Goal: Task Accomplishment & Management: Manage account settings

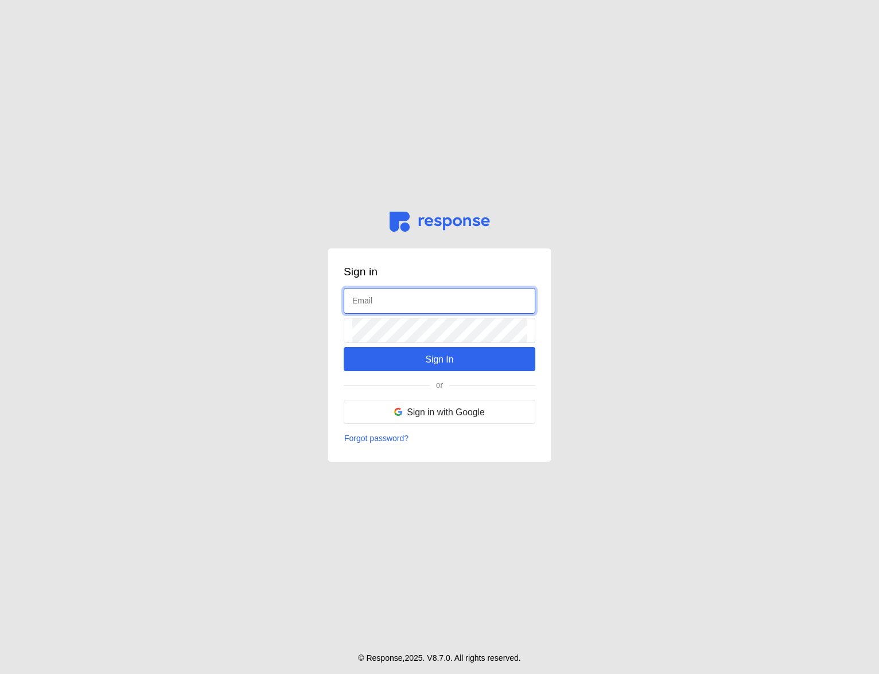
click at [380, 297] on input "text" at bounding box center [439, 301] width 174 height 25
type input "[EMAIL_ADDRESS][DOMAIN_NAME]"
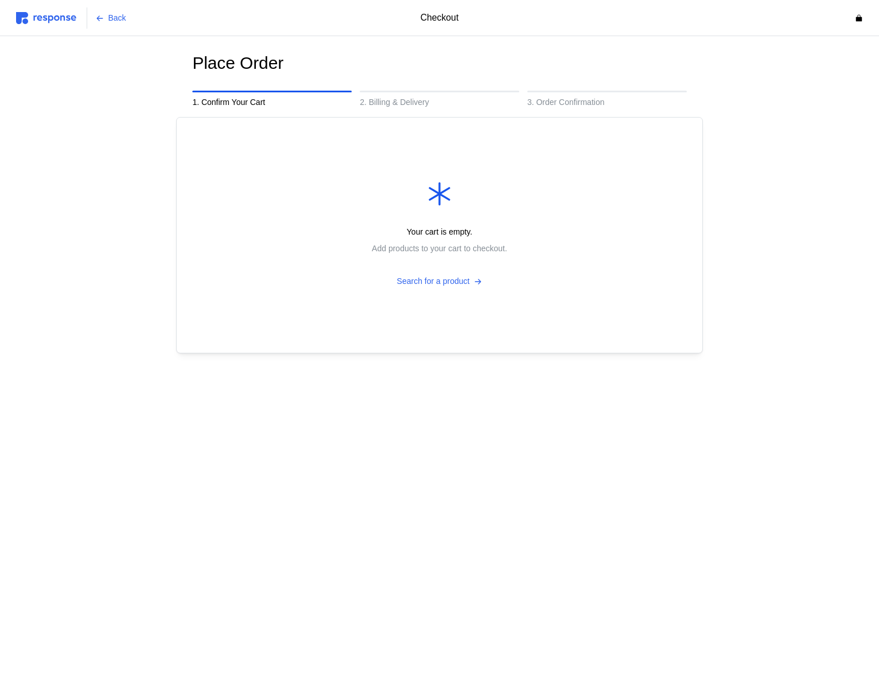
click at [67, 22] on img at bounding box center [46, 18] width 60 height 12
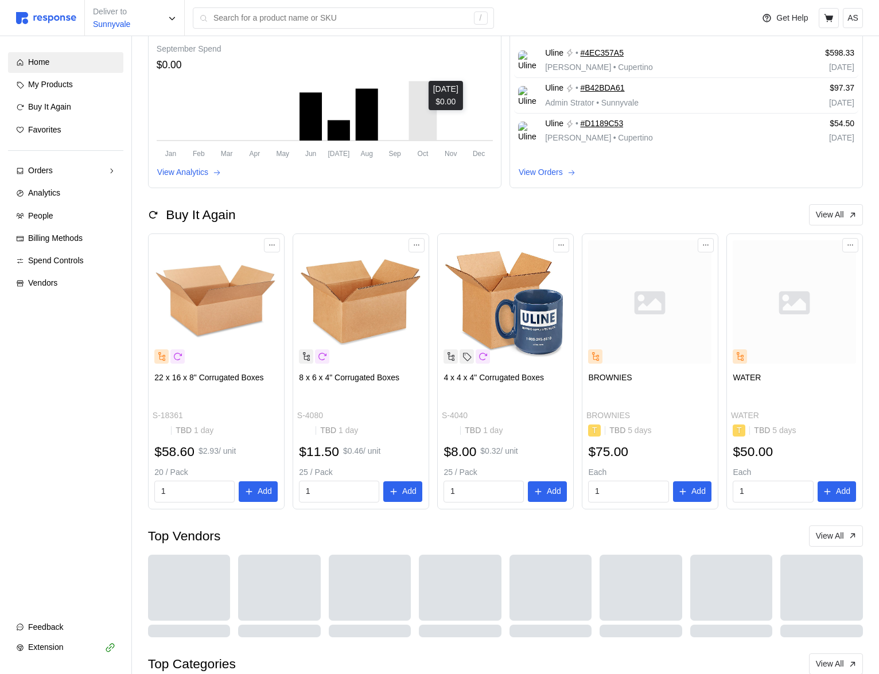
scroll to position [205, 0]
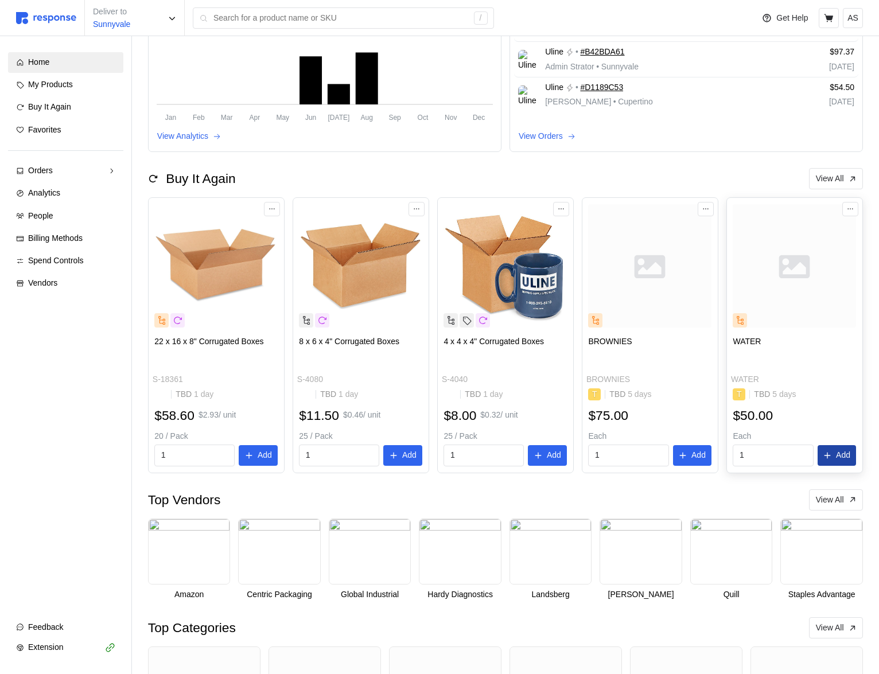
click at [843, 457] on p "Add" at bounding box center [843, 455] width 14 height 13
click at [855, 24] on icon "button" at bounding box center [855, 24] width 8 height 8
click at [834, 13] on button at bounding box center [829, 18] width 20 height 20
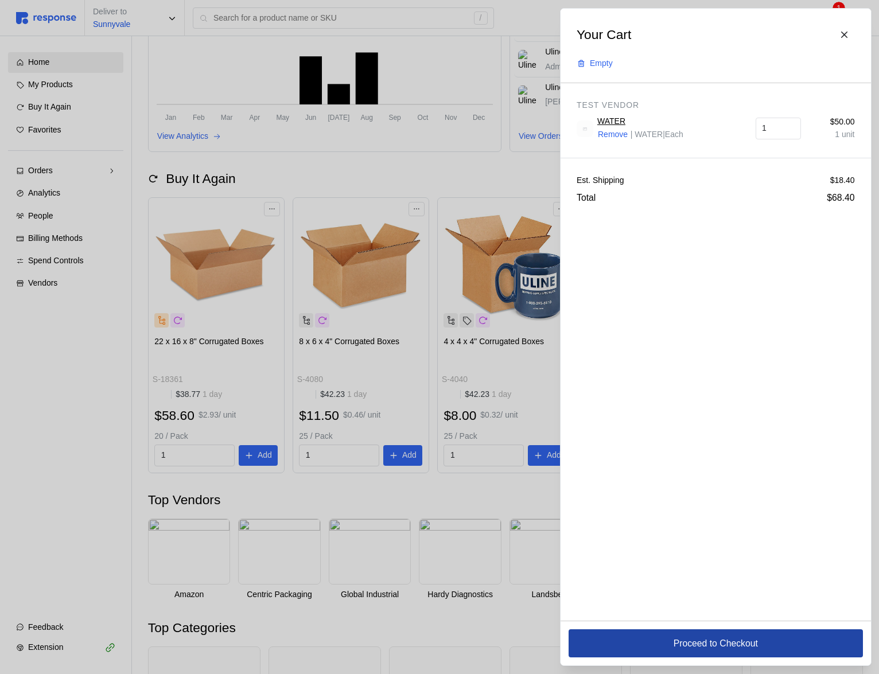
click at [659, 635] on button "Proceed to Checkout" at bounding box center [716, 643] width 294 height 28
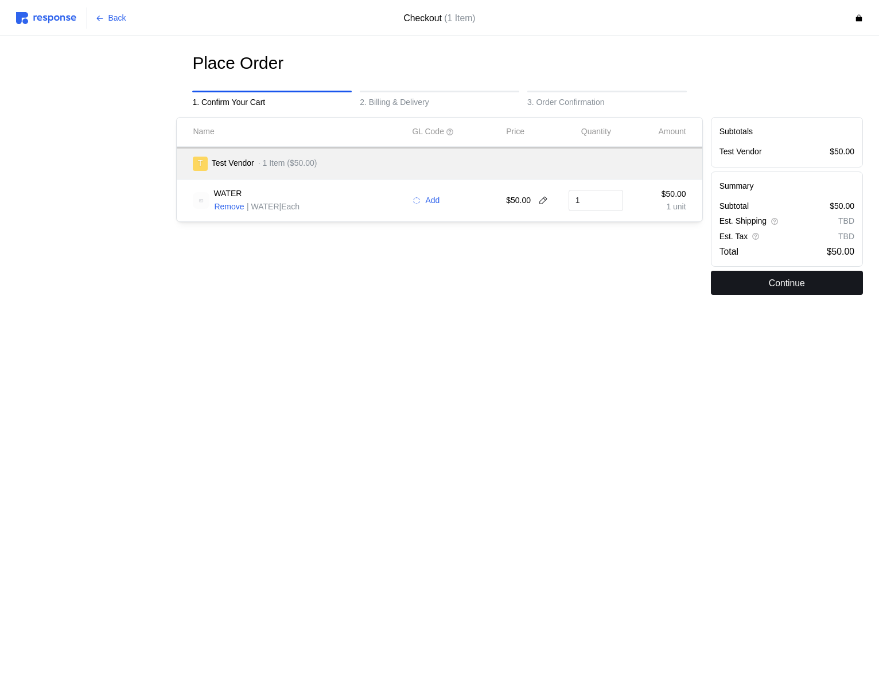
click at [781, 282] on p "Continue" at bounding box center [787, 283] width 36 height 14
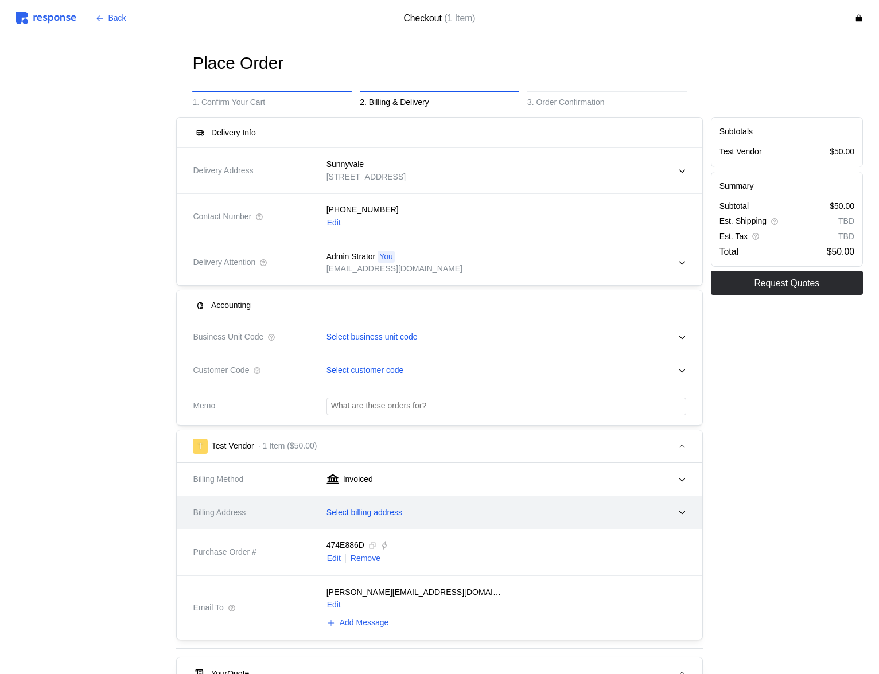
click at [403, 500] on div "Select billing address" at bounding box center [502, 513] width 368 height 29
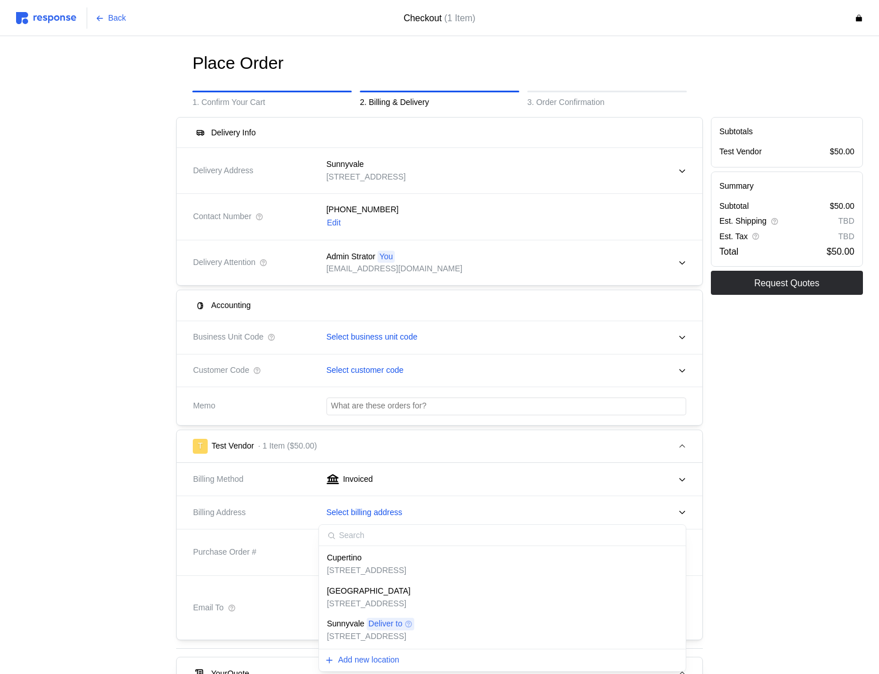
click at [377, 559] on div "Cupertino" at bounding box center [366, 558] width 79 height 13
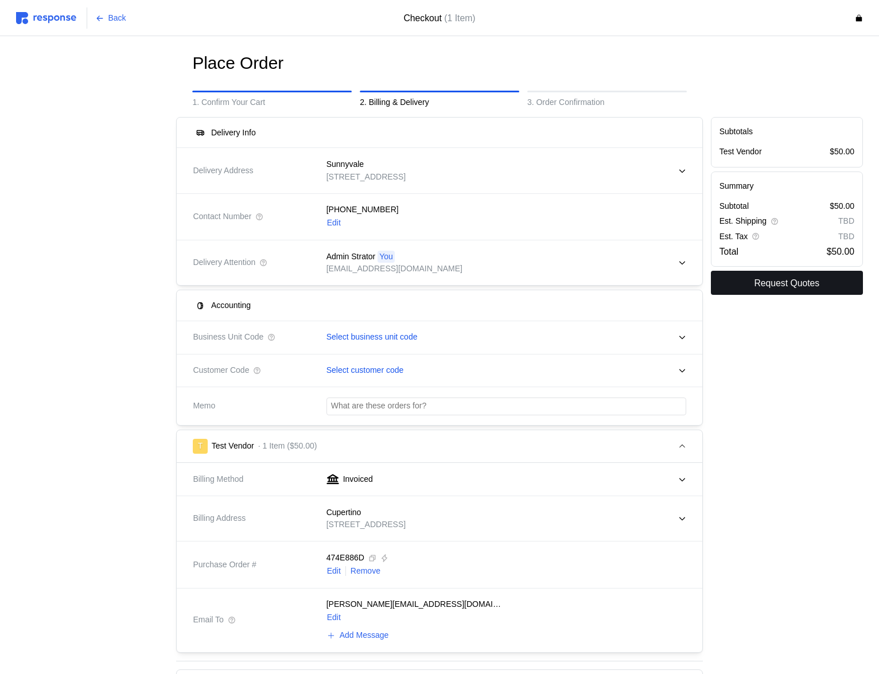
click at [777, 285] on p "Request Quotes" at bounding box center [786, 283] width 65 height 14
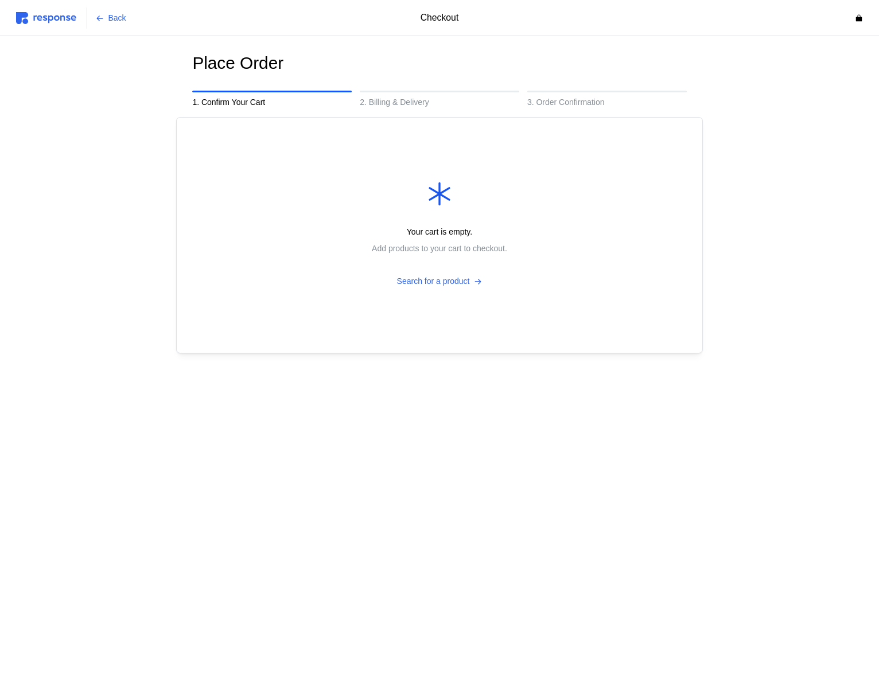
click at [68, 17] on img at bounding box center [46, 18] width 60 height 12
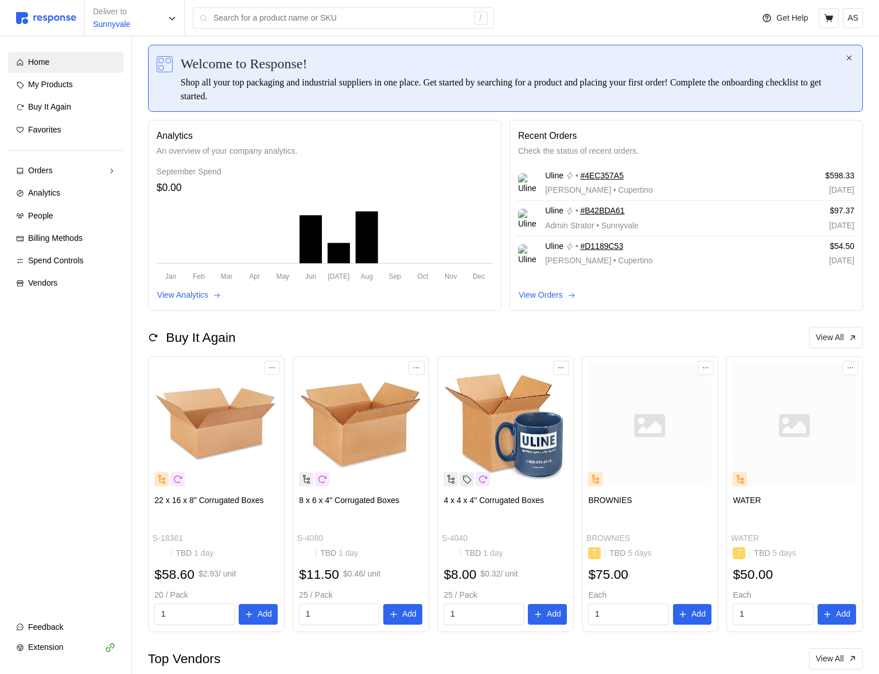
scroll to position [98, 0]
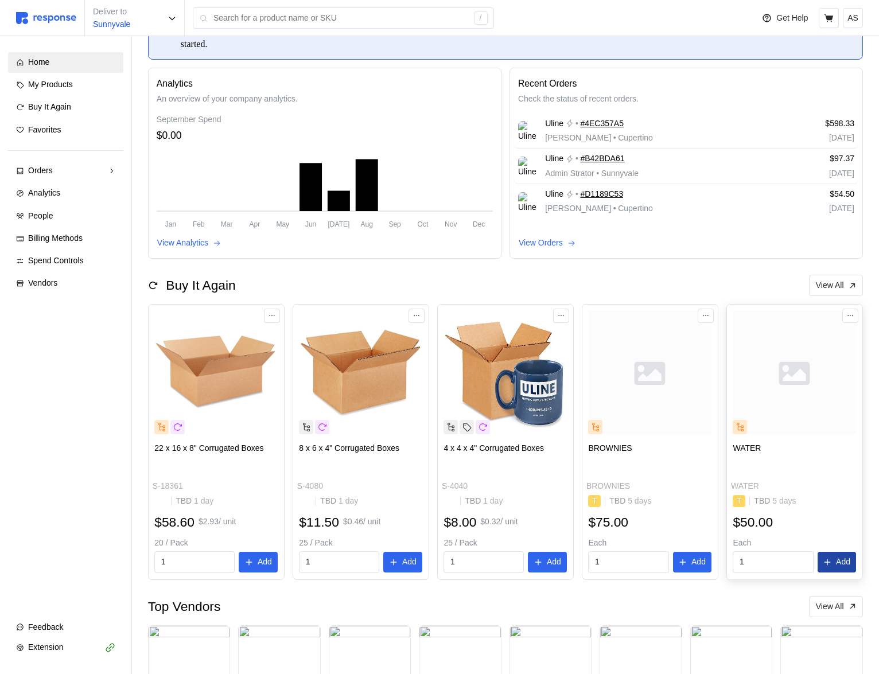
click at [843, 559] on p "Add" at bounding box center [843, 562] width 14 height 13
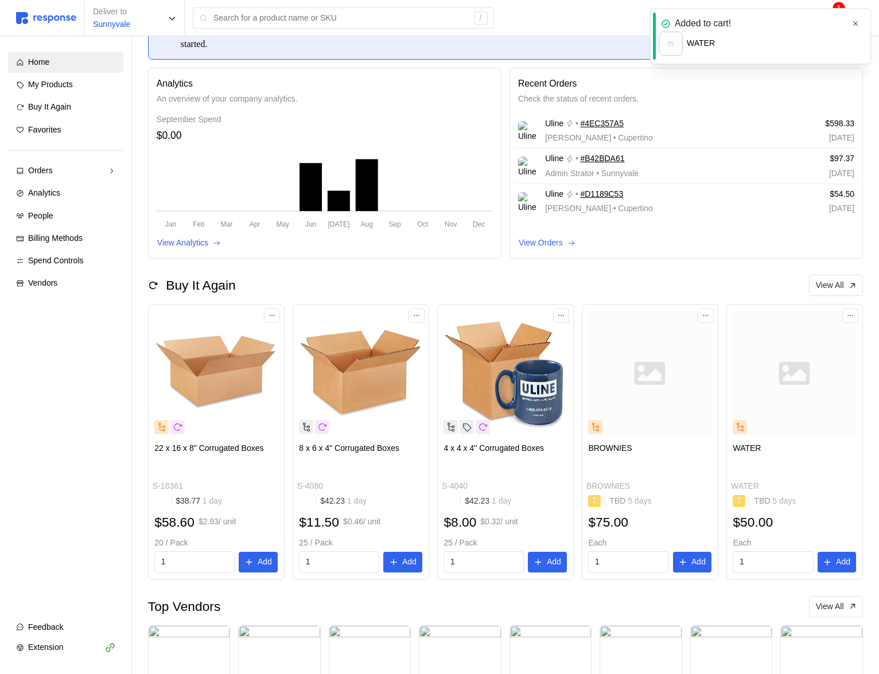
click at [859, 24] on icon "button" at bounding box center [855, 24] width 8 height 8
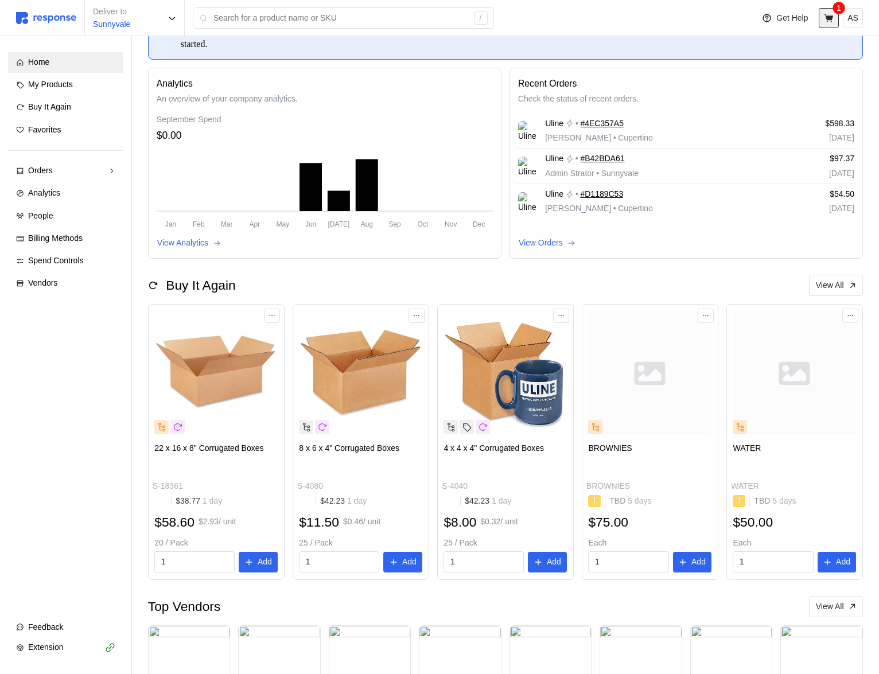
click at [830, 20] on icon at bounding box center [829, 18] width 10 height 10
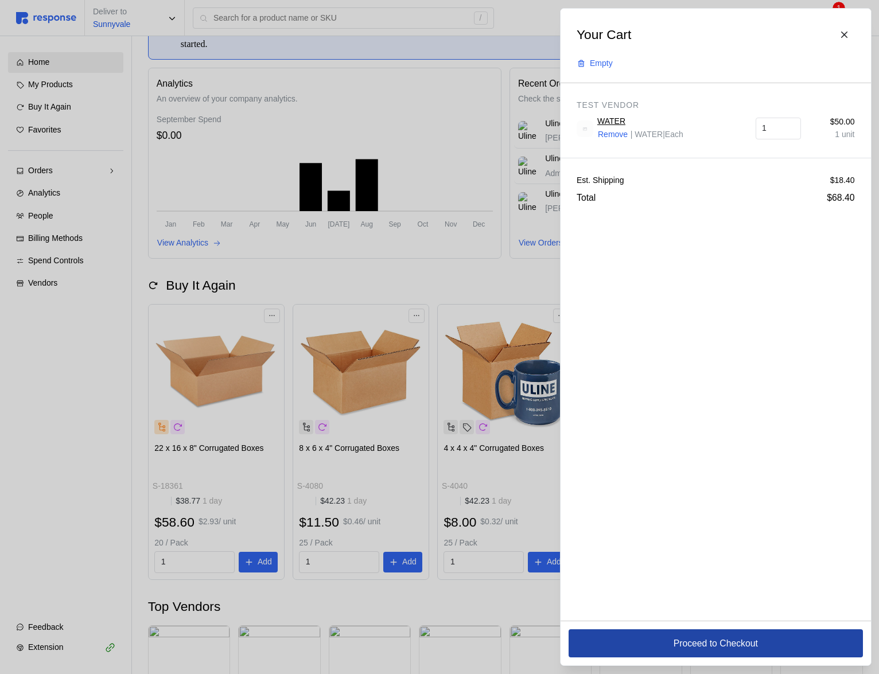
click at [650, 644] on button "Proceed to Checkout" at bounding box center [716, 643] width 294 height 28
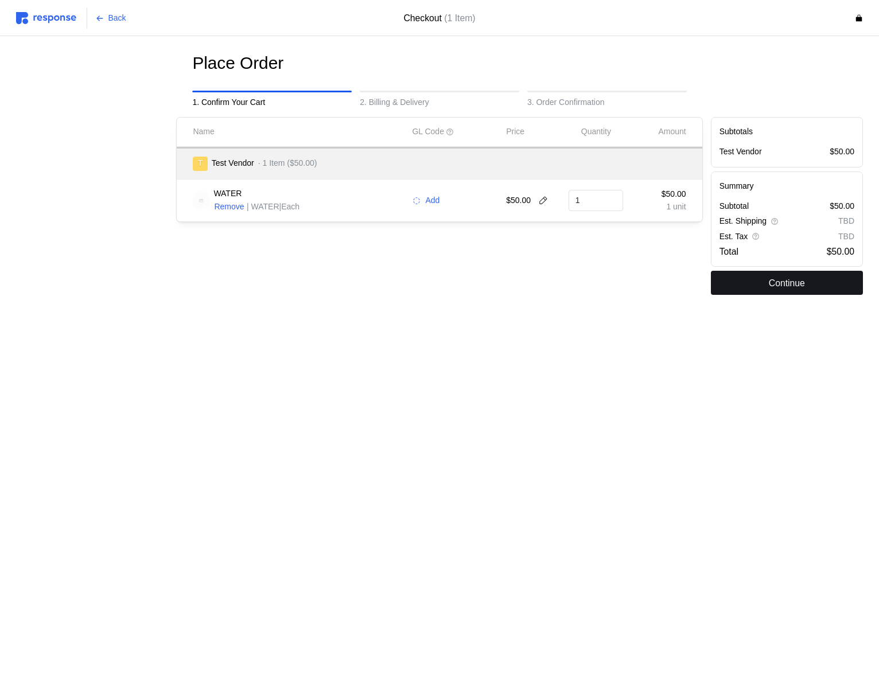
click at [758, 286] on button "Continue" at bounding box center [787, 283] width 152 height 24
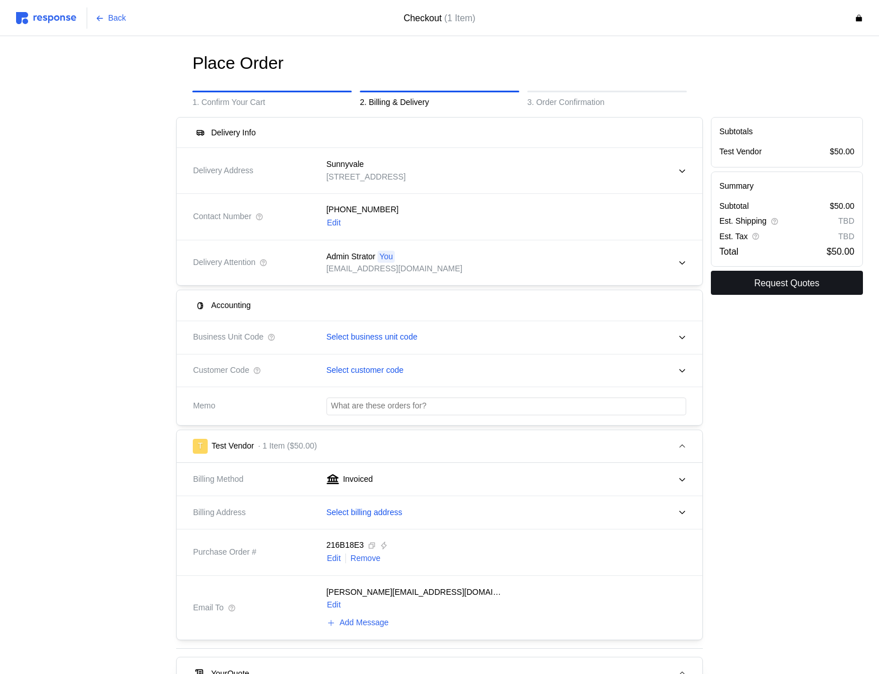
click at [757, 286] on p "Request Quotes" at bounding box center [786, 283] width 65 height 14
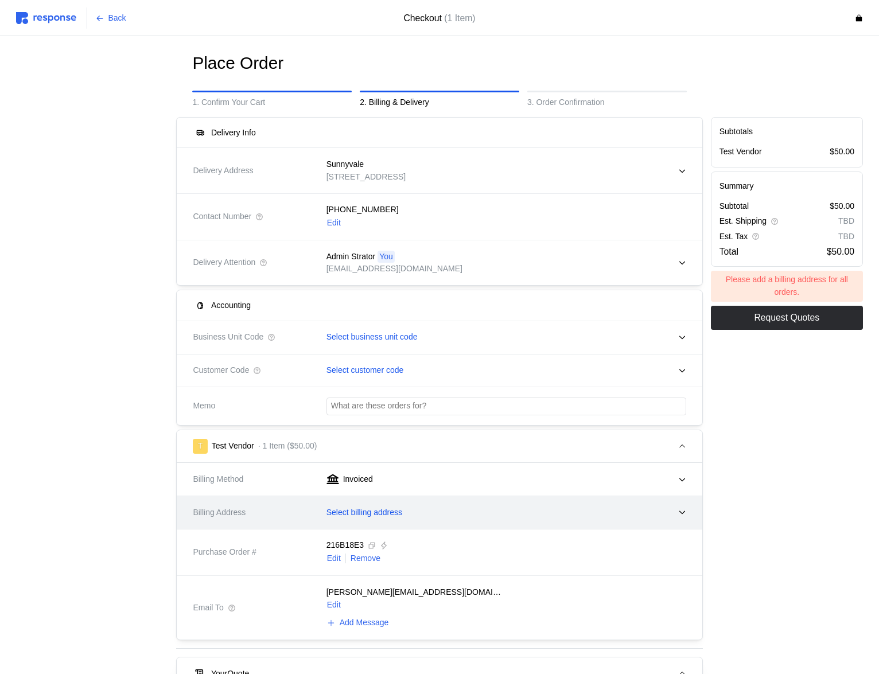
click at [364, 516] on p "Select billing address" at bounding box center [364, 513] width 76 height 13
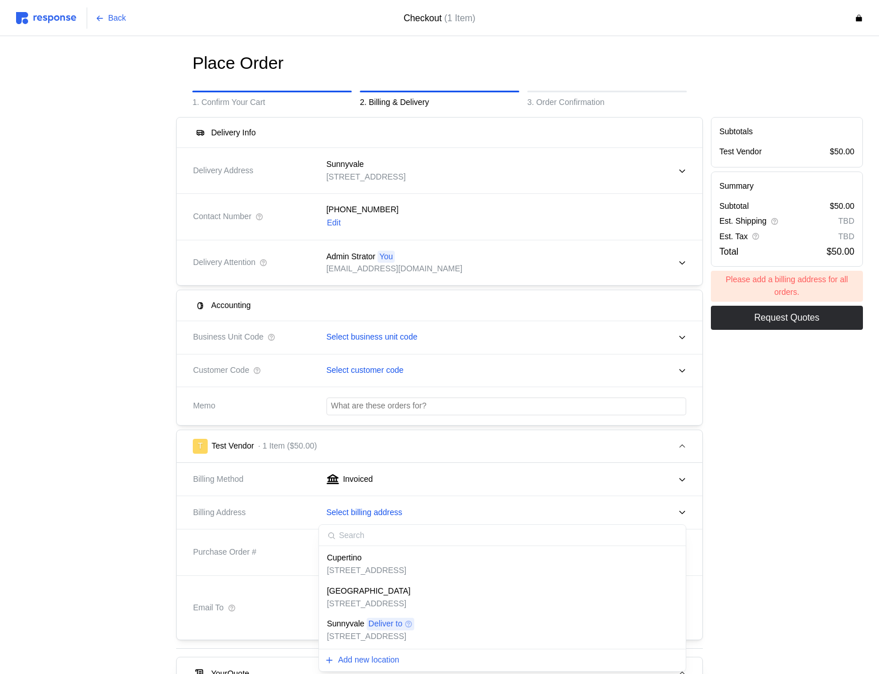
click at [352, 567] on p "123 Test Road, Cupertino, CA, 95014, United States" at bounding box center [366, 571] width 79 height 13
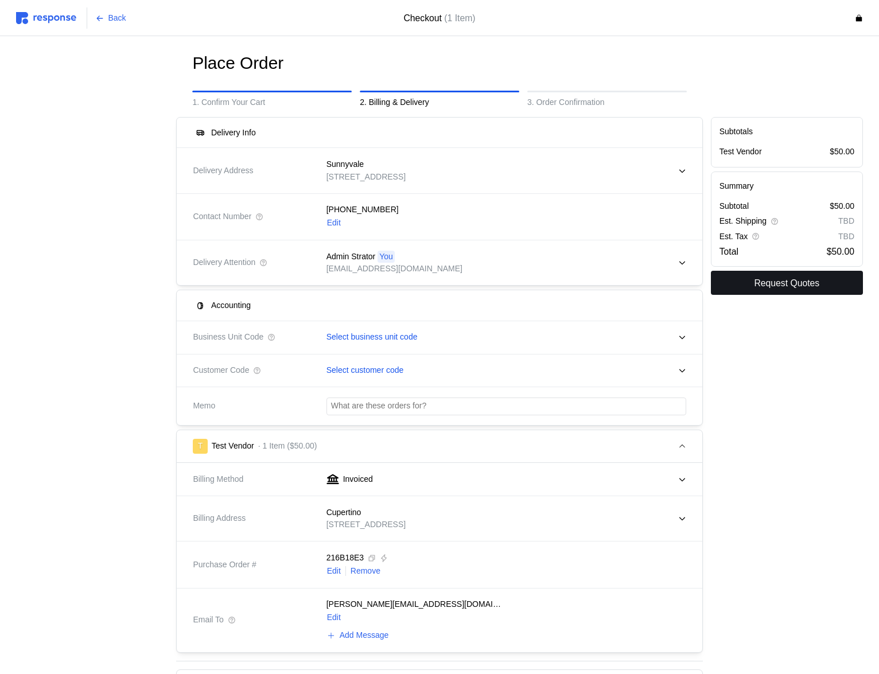
click at [783, 289] on p "Request Quotes" at bounding box center [786, 283] width 65 height 14
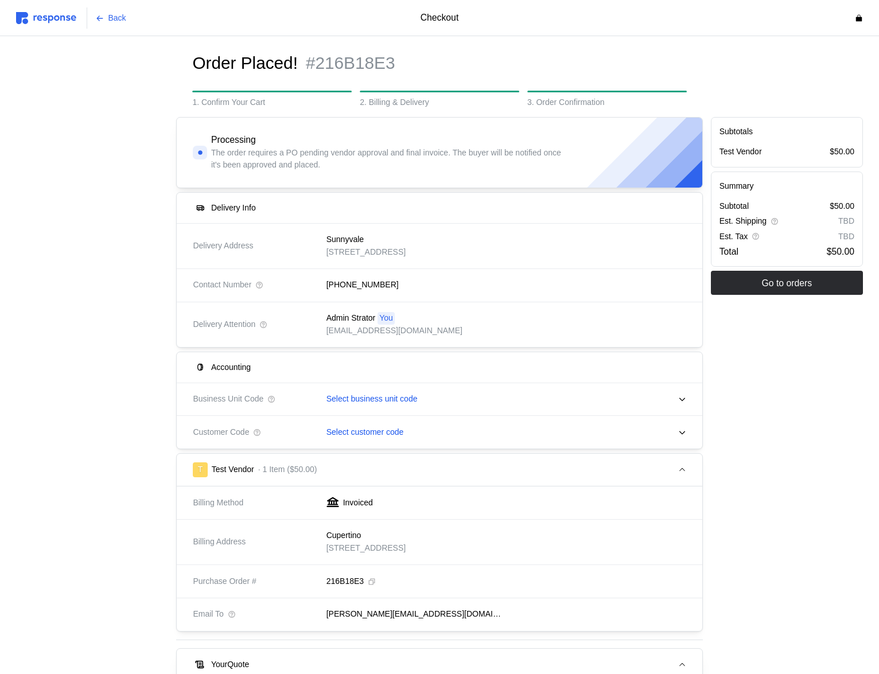
click at [61, 19] on img at bounding box center [46, 18] width 60 height 12
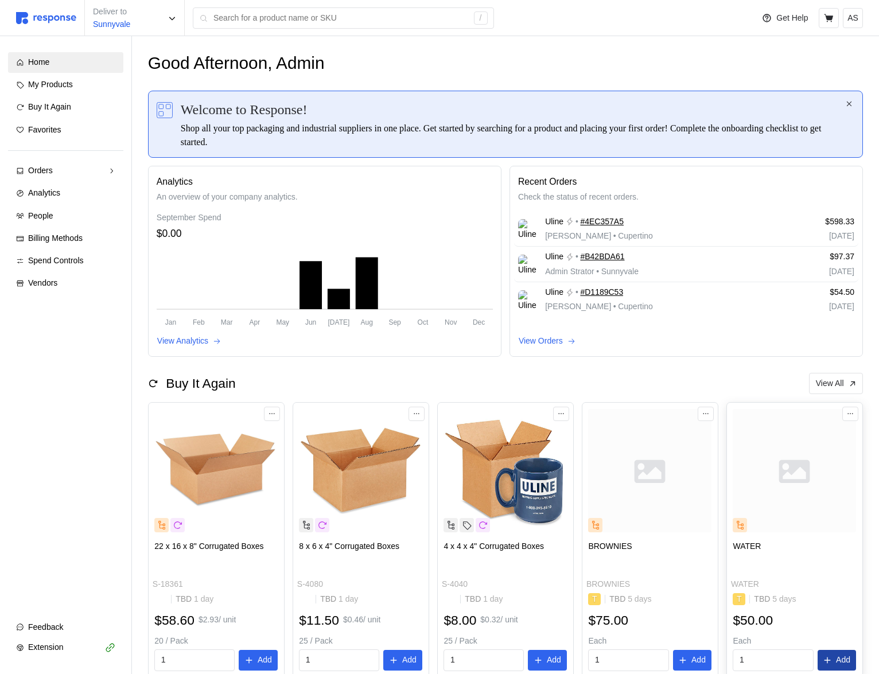
click at [846, 659] on p "Add" at bounding box center [843, 660] width 14 height 13
click at [858, 28] on button "button" at bounding box center [855, 24] width 14 height 14
click at [838, 15] on button at bounding box center [829, 18] width 20 height 20
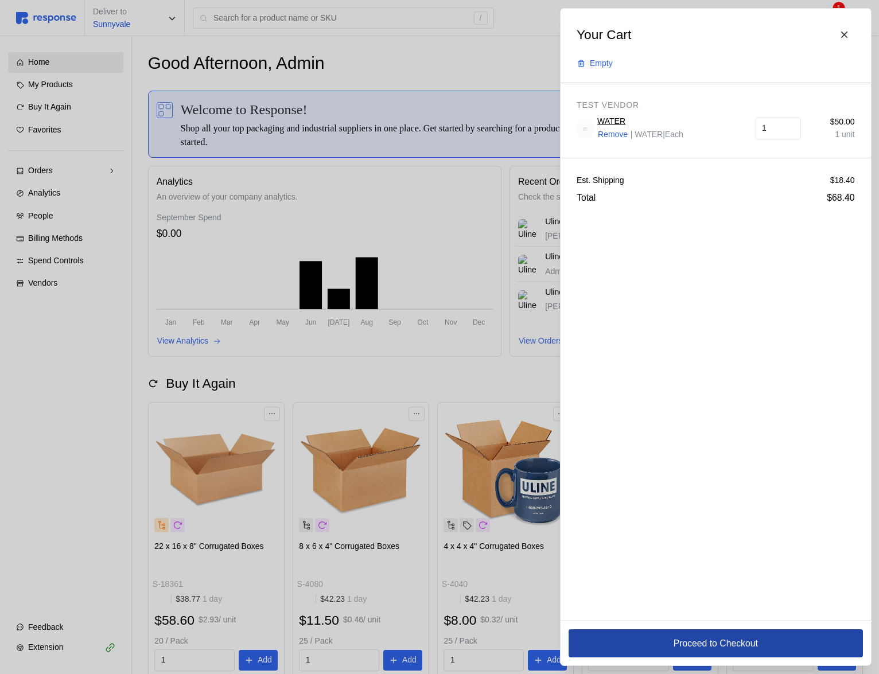
click at [651, 647] on button "Proceed to Checkout" at bounding box center [716, 643] width 294 height 28
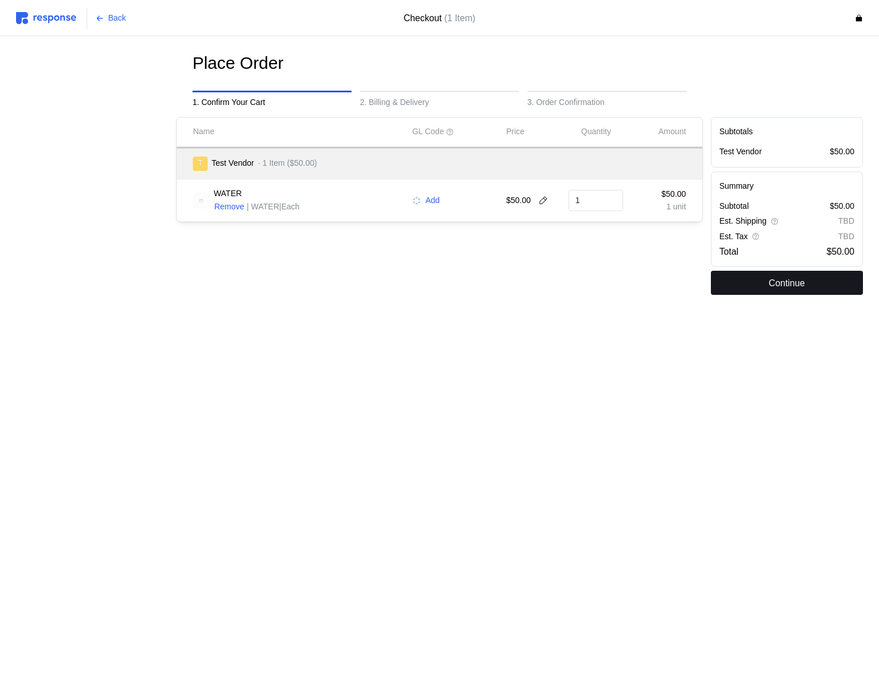
click at [733, 274] on button "Continue" at bounding box center [787, 283] width 152 height 24
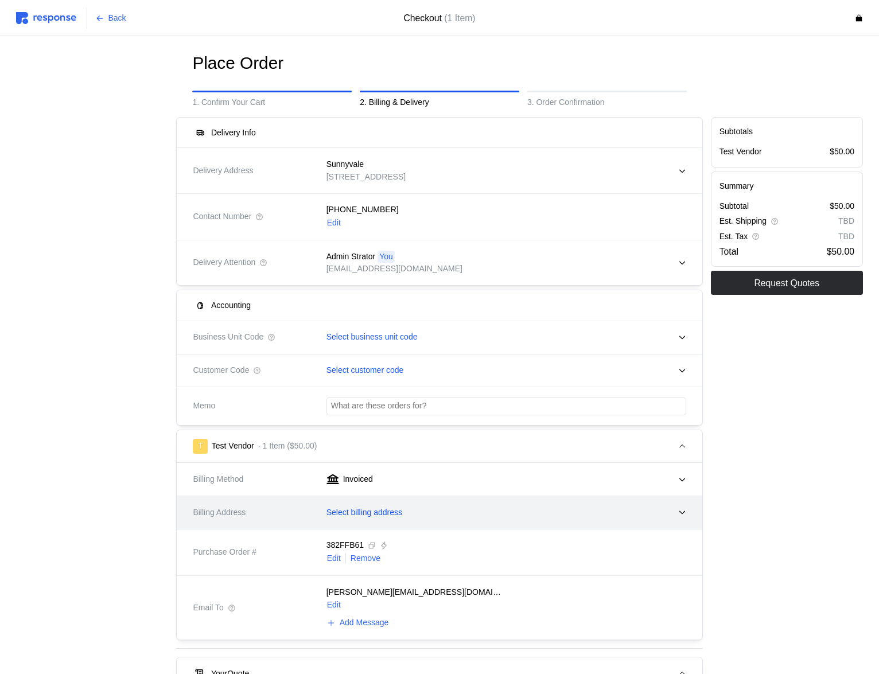
click at [379, 505] on div "Select billing address" at bounding box center [502, 513] width 368 height 29
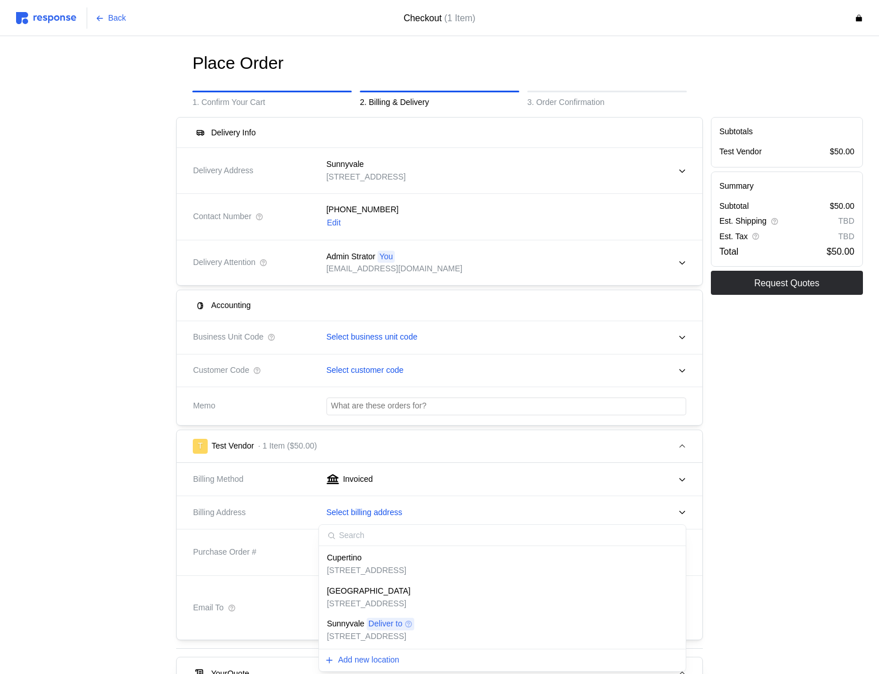
click at [392, 554] on div "Cupertino" at bounding box center [366, 558] width 79 height 13
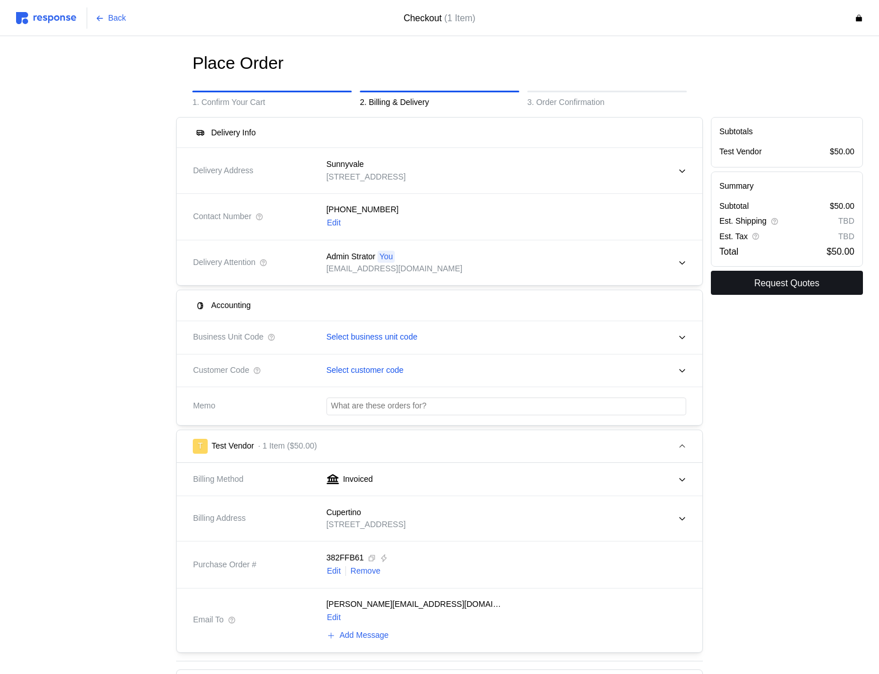
click at [799, 284] on p "Request Quotes" at bounding box center [786, 283] width 65 height 14
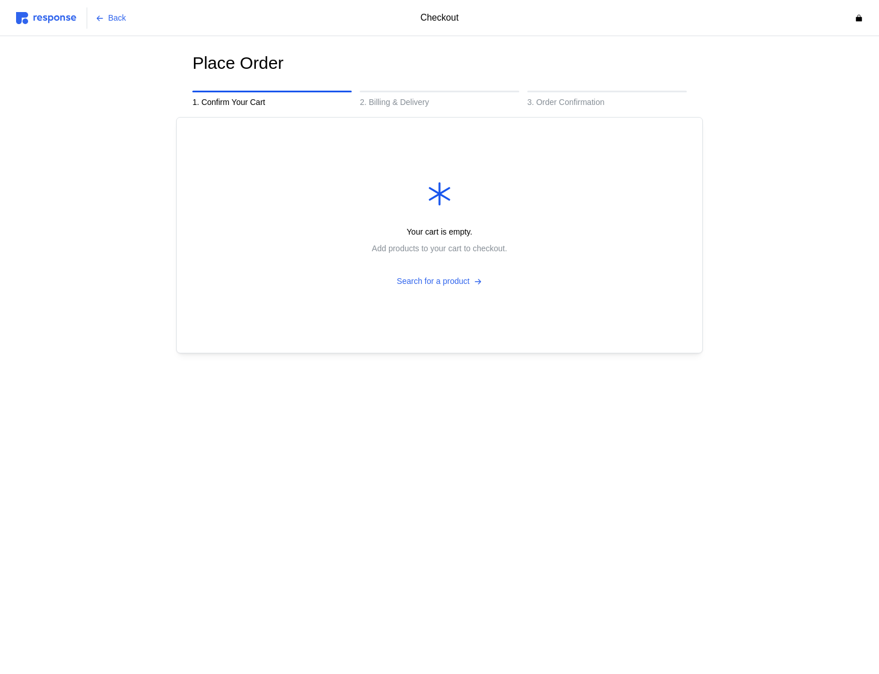
click at [56, 17] on img at bounding box center [46, 18] width 60 height 12
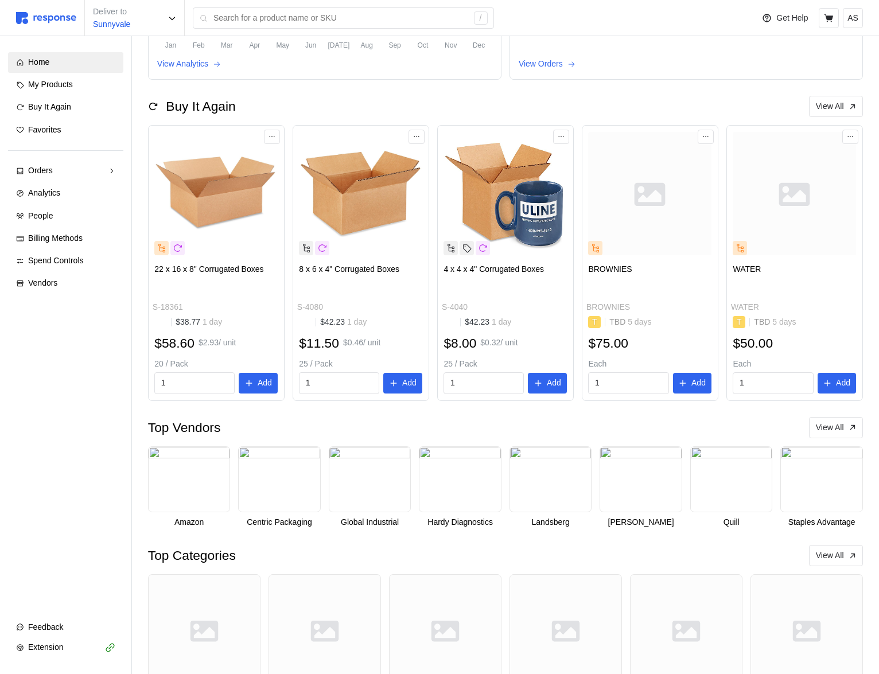
scroll to position [297, 0]
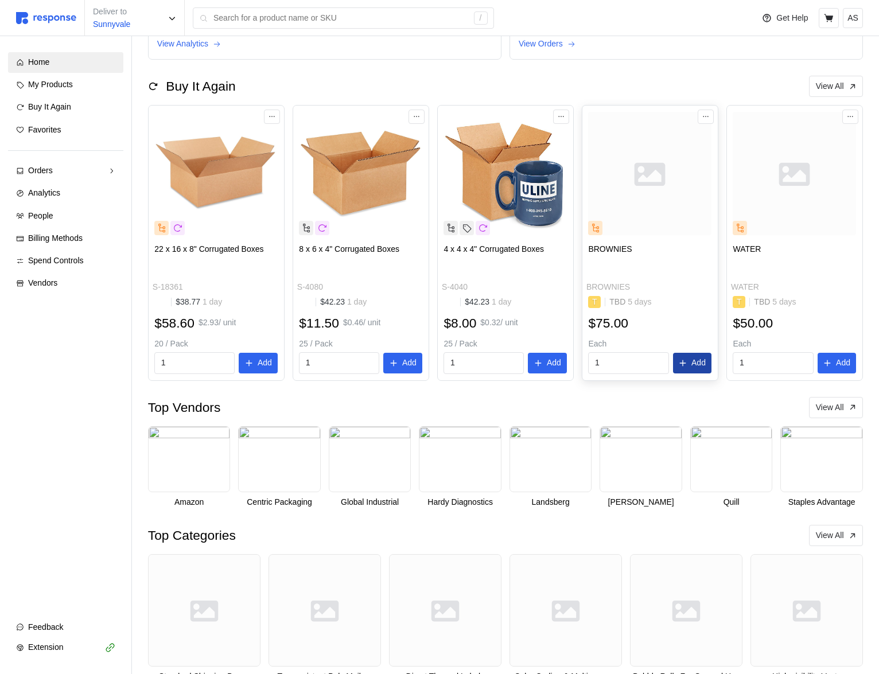
click at [692, 367] on p "Add" at bounding box center [698, 363] width 14 height 13
click at [855, 22] on icon "button" at bounding box center [855, 24] width 8 height 8
click at [831, 19] on icon at bounding box center [828, 18] width 9 height 8
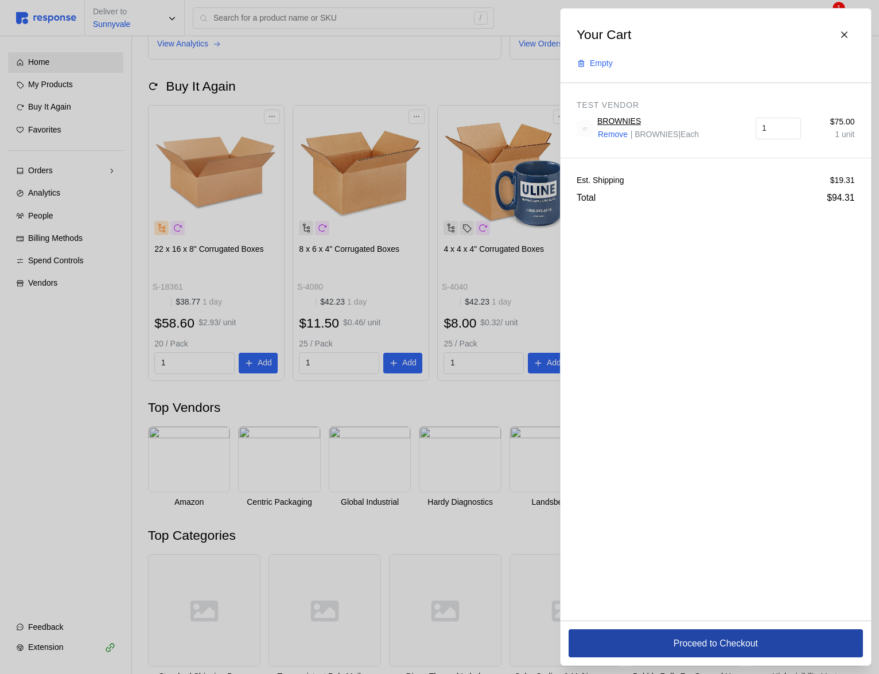
click at [644, 643] on button "Proceed to Checkout" at bounding box center [716, 643] width 294 height 28
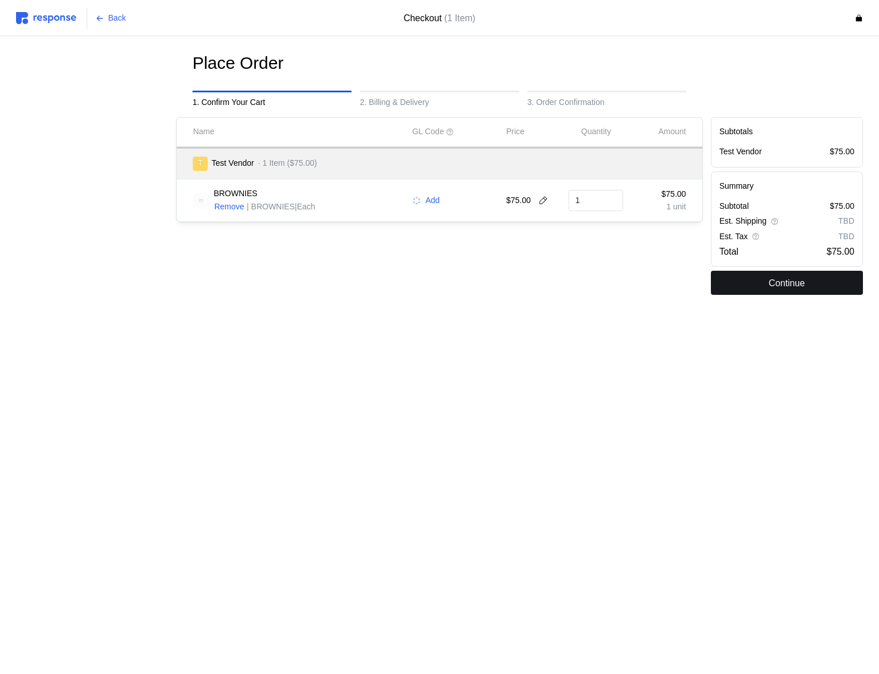
click at [762, 281] on button "Continue" at bounding box center [787, 283] width 152 height 24
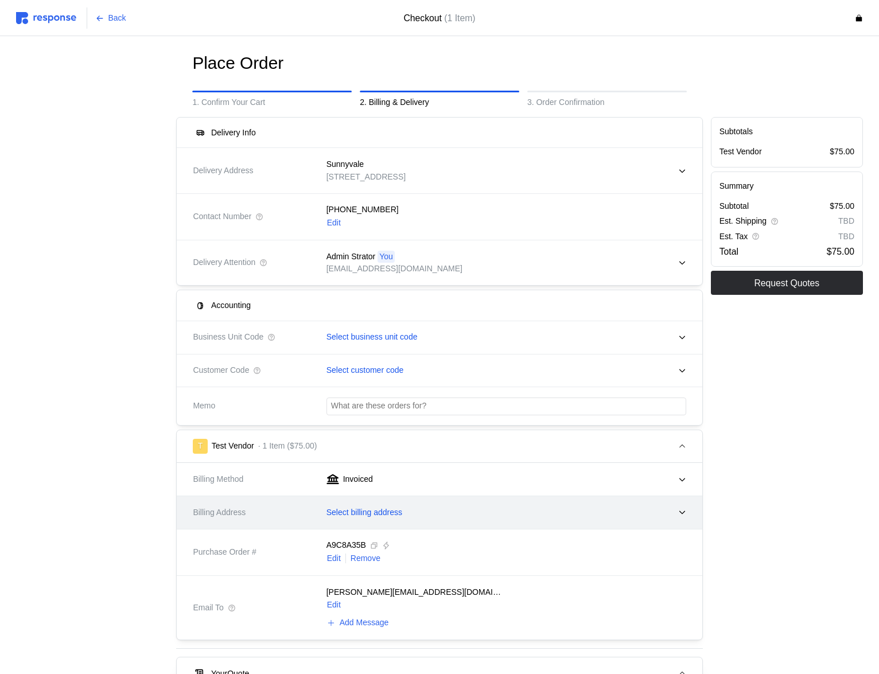
click at [396, 516] on p "Select billing address" at bounding box center [364, 513] width 76 height 13
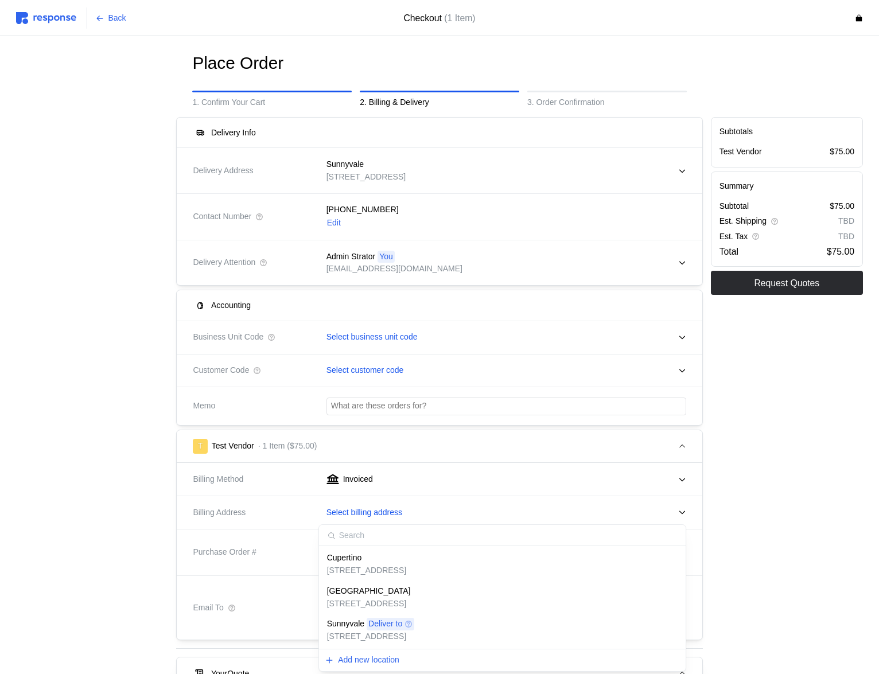
click at [396, 571] on p "123 Test Road, Cupertino, CA, 95014, United States" at bounding box center [366, 571] width 79 height 13
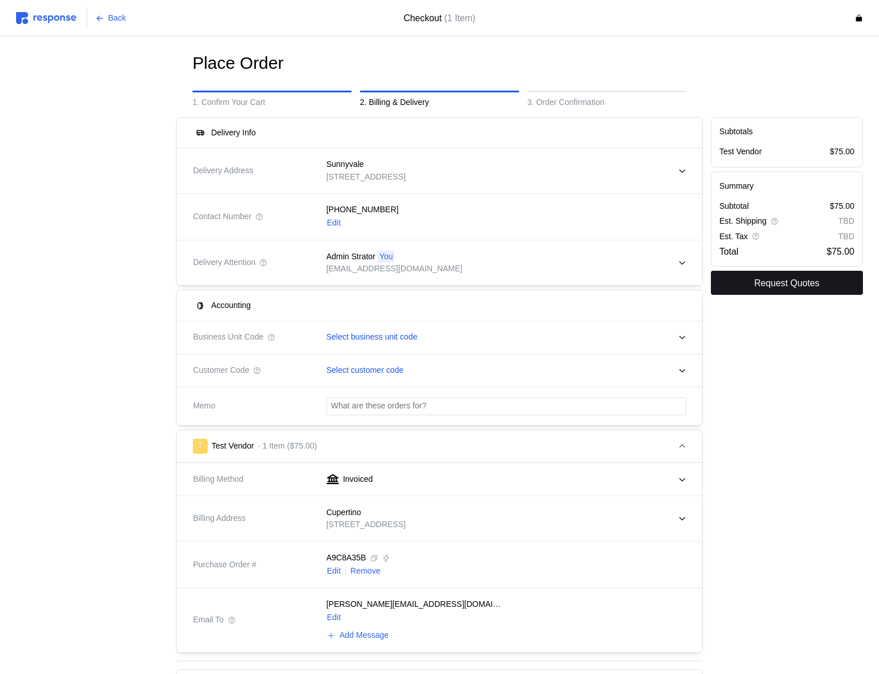
click at [772, 282] on p "Request Quotes" at bounding box center [786, 283] width 65 height 14
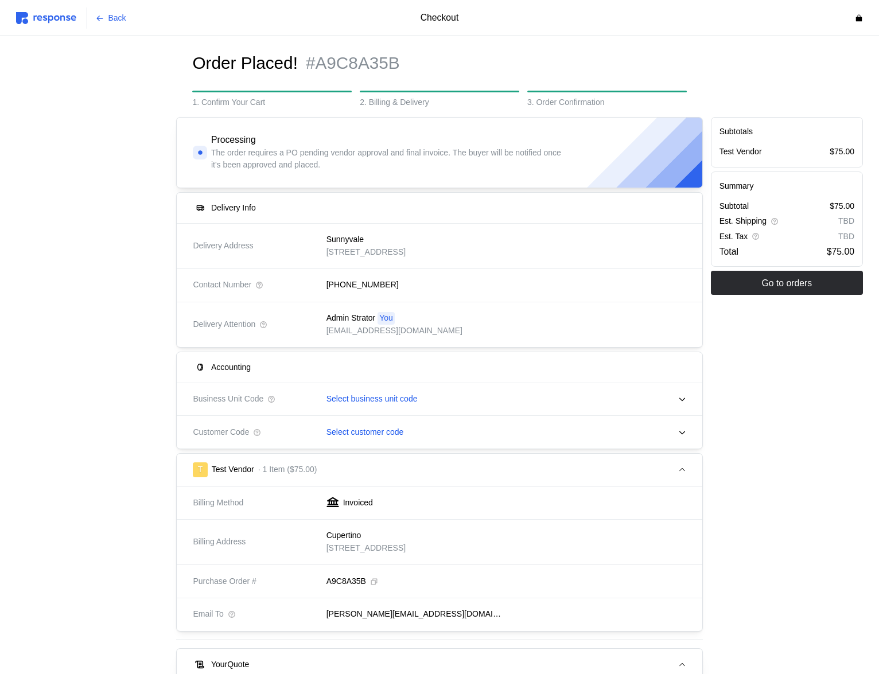
click at [49, 22] on img at bounding box center [46, 18] width 60 height 12
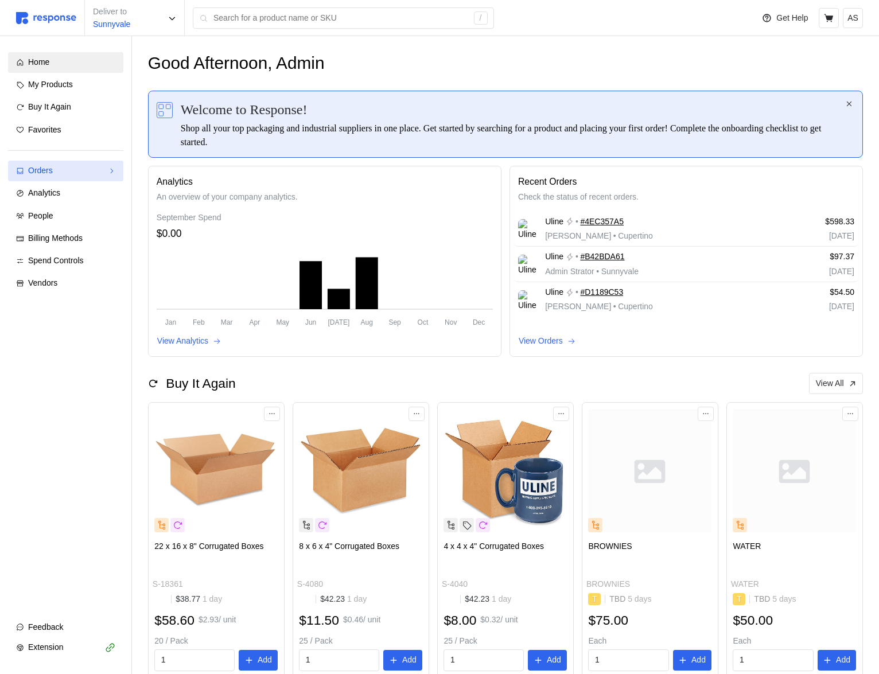
click at [91, 170] on div "Orders" at bounding box center [65, 171] width 75 height 13
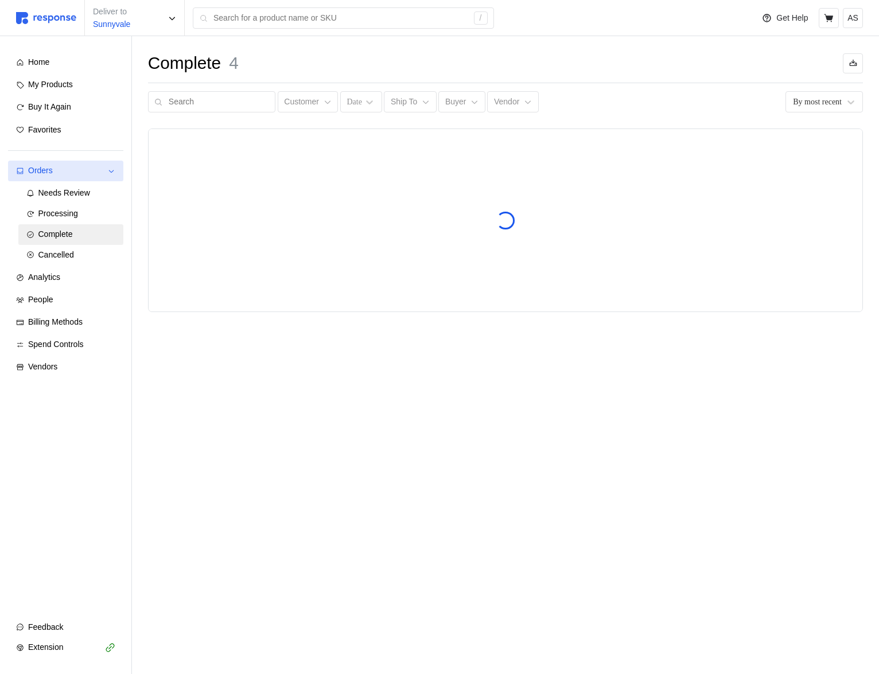
click at [91, 170] on div "Orders" at bounding box center [65, 171] width 75 height 13
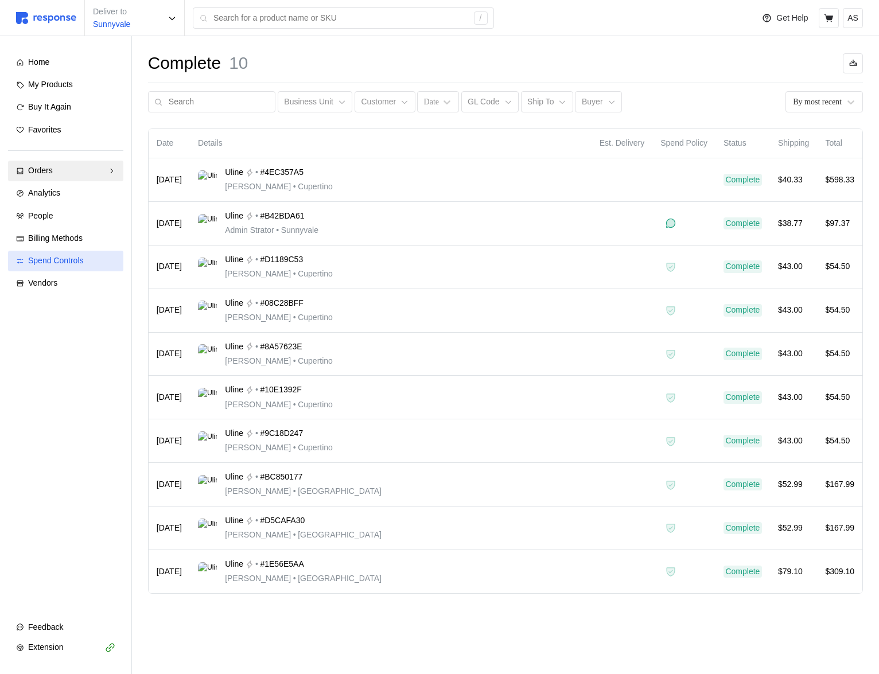
click at [66, 258] on span "Spend Controls" at bounding box center [56, 260] width 56 height 9
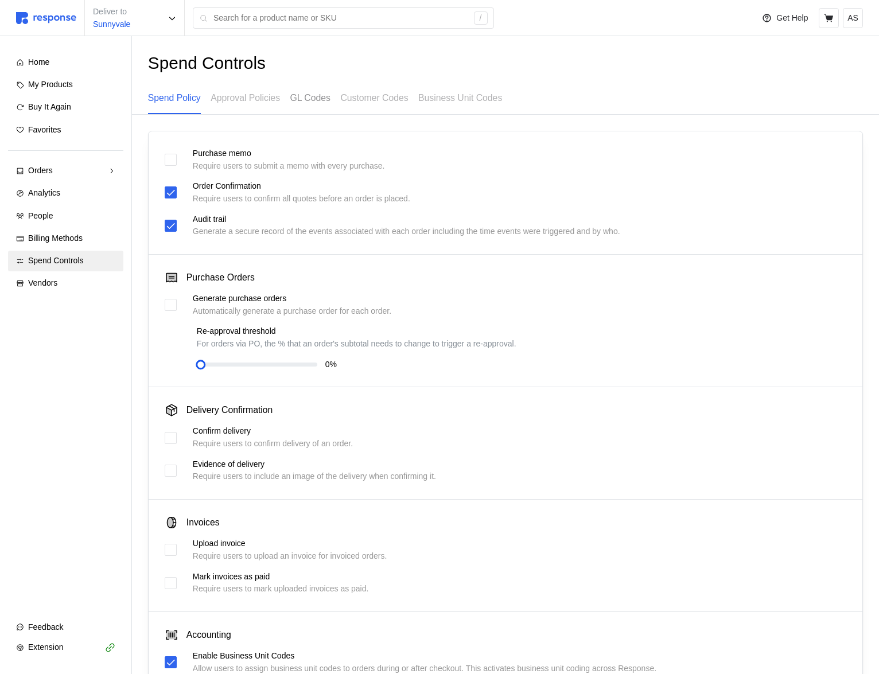
click at [317, 99] on p "GL Codes" at bounding box center [310, 98] width 40 height 14
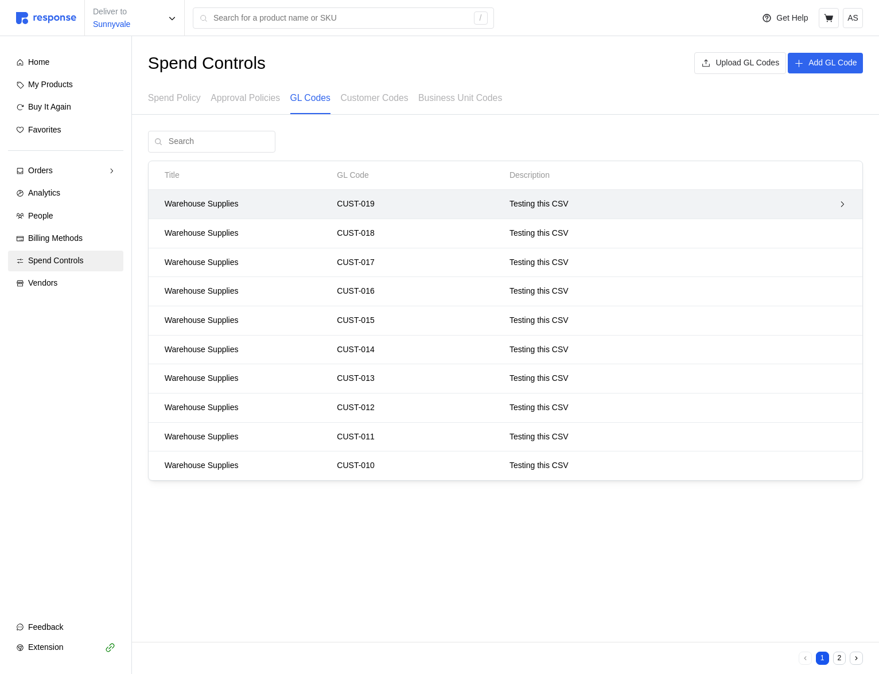
click at [751, 209] on p "Testing this CSV" at bounding box center [634, 204] width 251 height 13
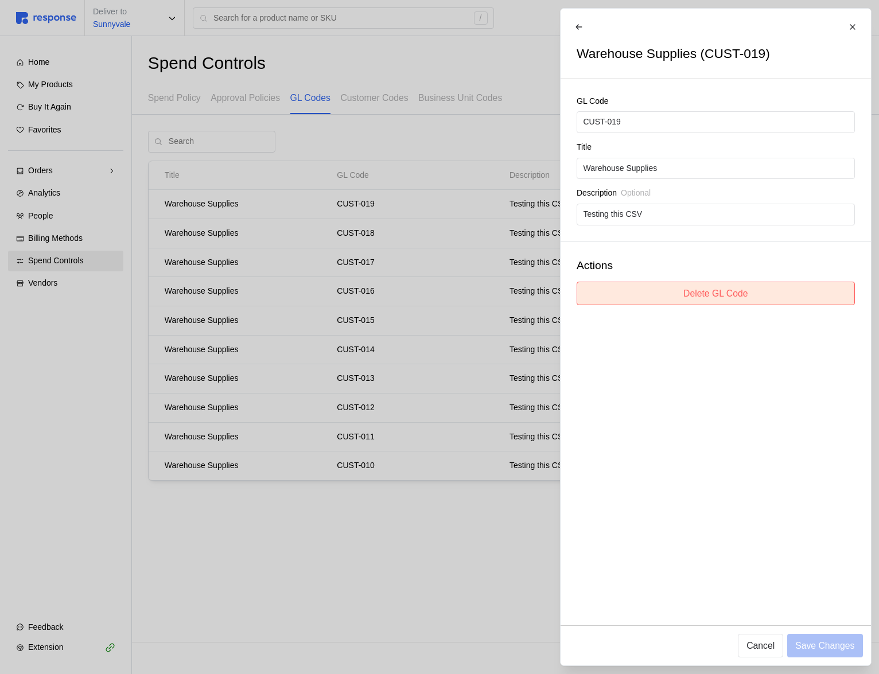
click at [777, 300] on button "Delete GL Code" at bounding box center [716, 294] width 278 height 24
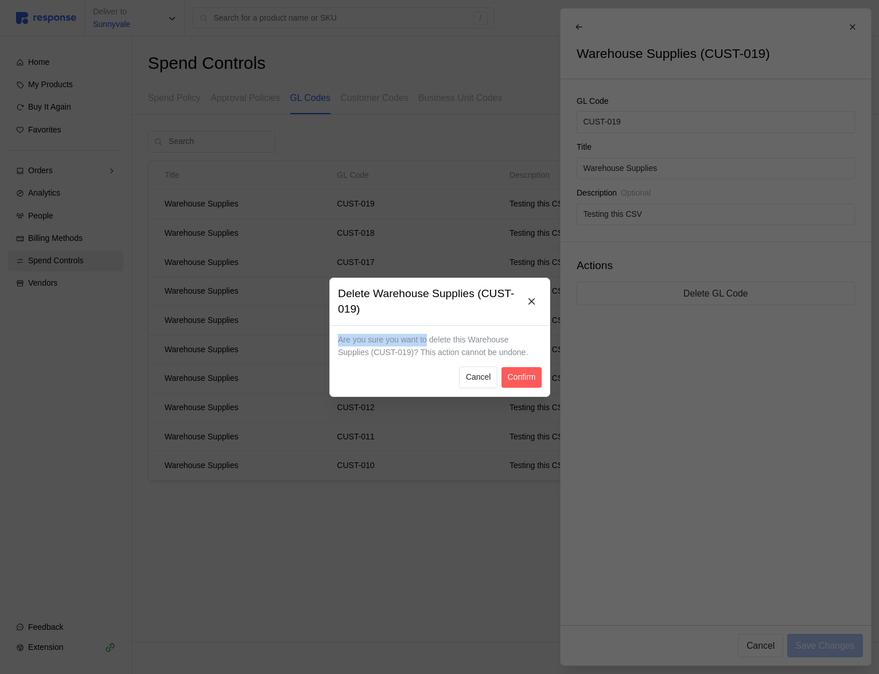
drag, startPoint x: 334, startPoint y: 340, endPoint x: 432, endPoint y: 336, distance: 98.2
click at [431, 336] on div "Are you sure you want to delete this Warehouse Supplies (CUST-019)? This action…" at bounding box center [440, 360] width 220 height 71
copy p "Are you sure you want to"
